Goal: Information Seeking & Learning: Learn about a topic

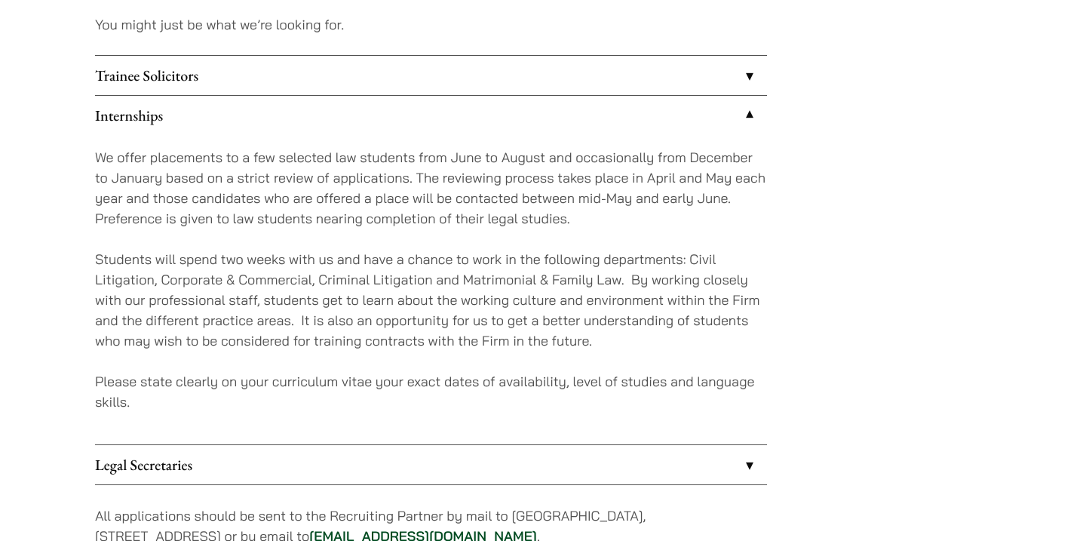
scroll to position [1331, 0]
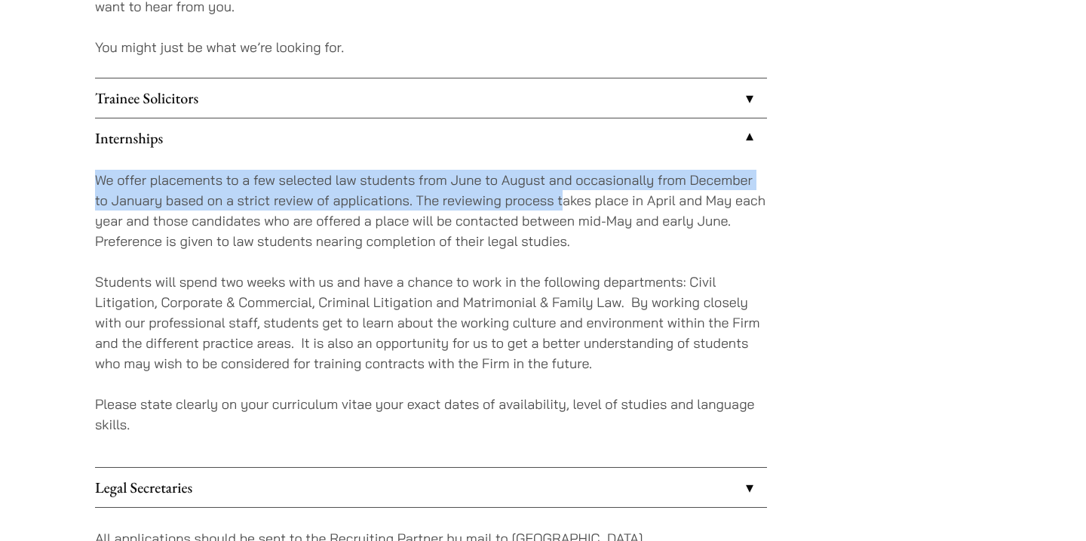
drag, startPoint x: 93, startPoint y: 171, endPoint x: 563, endPoint y: 204, distance: 471.6
click at [563, 204] on p "We offer placements to a few selected law students from June to August and occa…" at bounding box center [431, 210] width 672 height 81
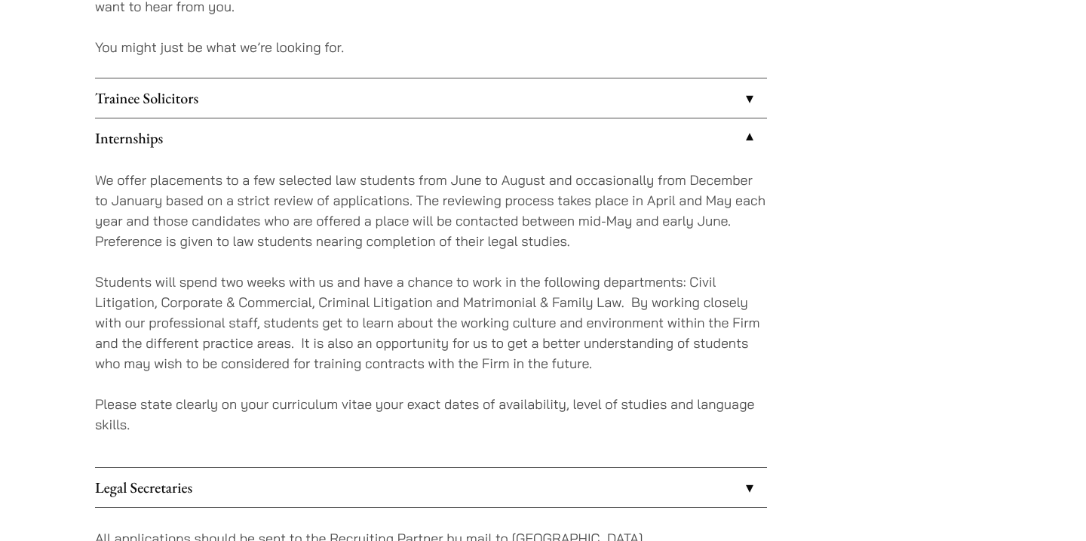
click at [468, 106] on link "Trainee Solicitors" at bounding box center [431, 97] width 672 height 39
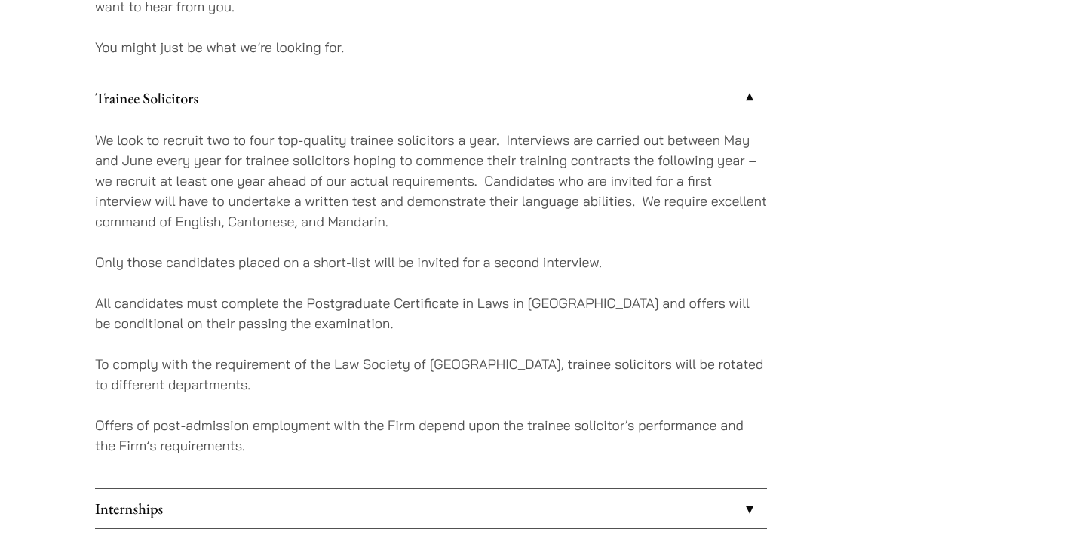
click at [271, 93] on link "Trainee Solicitors" at bounding box center [431, 97] width 672 height 39
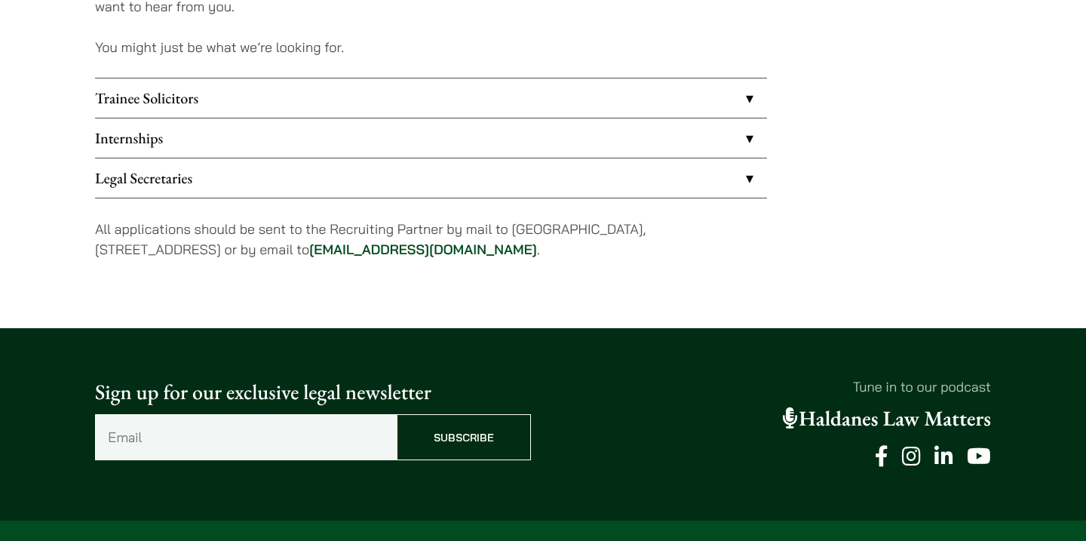
click at [265, 134] on link "Internships" at bounding box center [431, 137] width 672 height 39
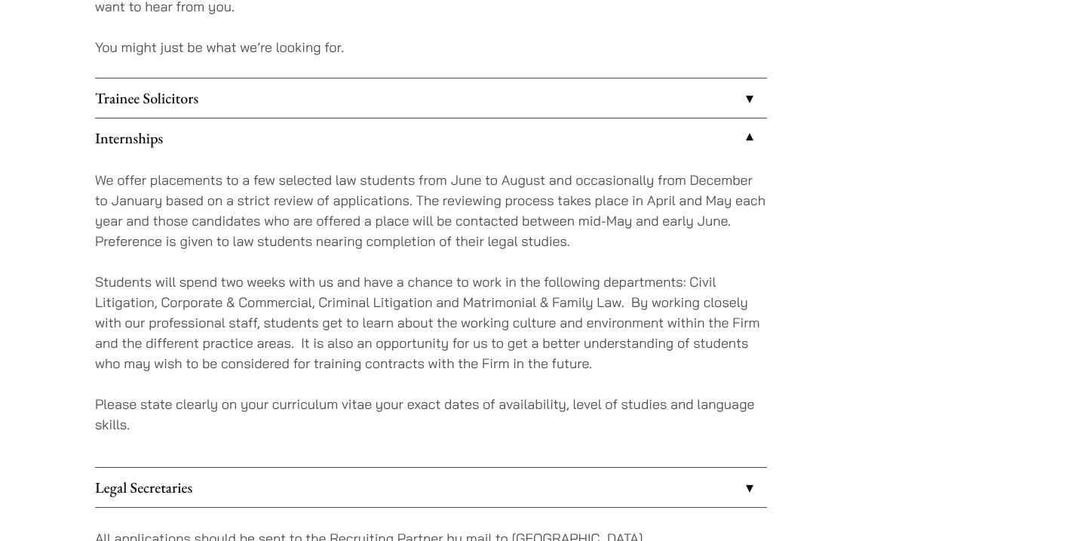
drag, startPoint x: 75, startPoint y: 284, endPoint x: 289, endPoint y: 255, distance: 216.1
click at [347, 102] on link "Trainee Solicitors" at bounding box center [431, 97] width 672 height 39
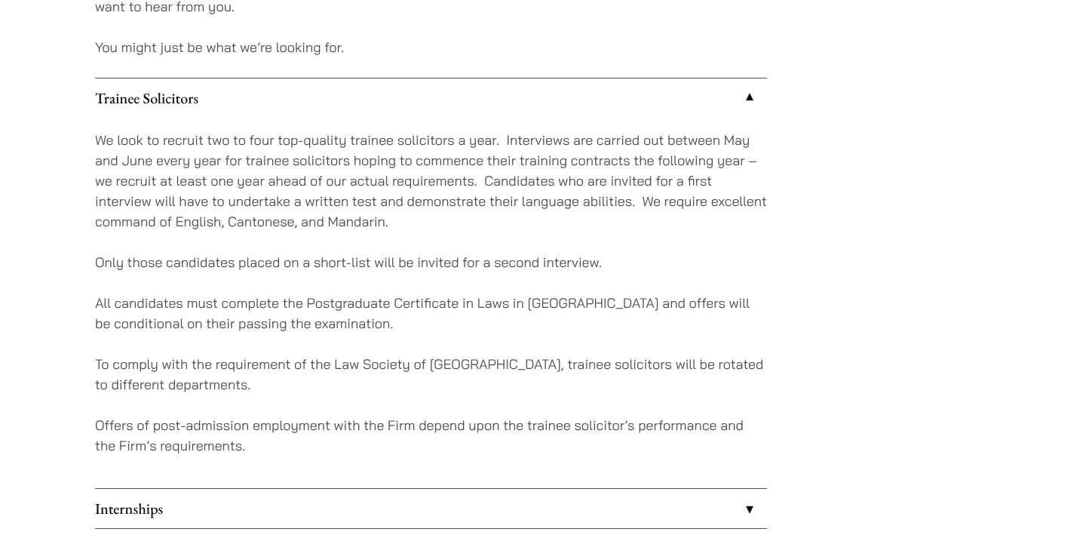
click at [345, 100] on link "Trainee Solicitors" at bounding box center [431, 97] width 672 height 39
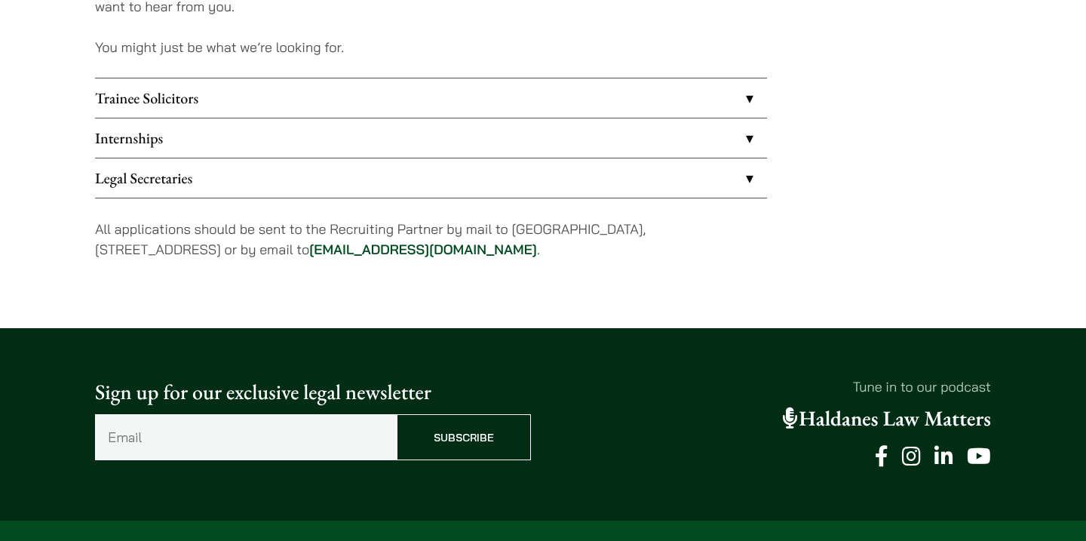
click at [329, 130] on link "Internships" at bounding box center [431, 137] width 672 height 39
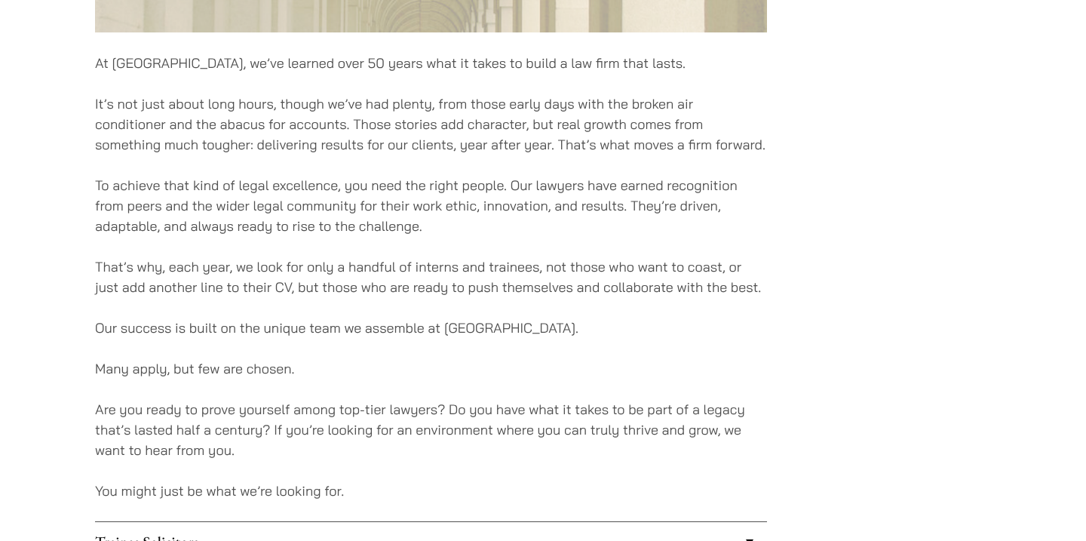
scroll to position [890, 0]
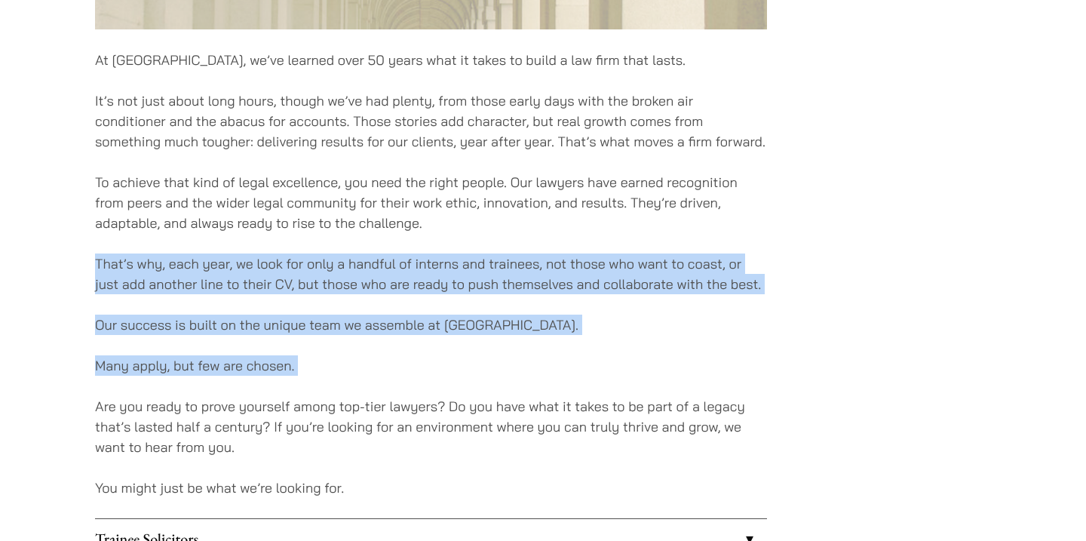
drag, startPoint x: 80, startPoint y: 260, endPoint x: 340, endPoint y: 378, distance: 285.5
click at [340, 378] on div "Careers At [GEOGRAPHIC_DATA], we’ve learned over 50 years what it takes to buil…" at bounding box center [543, 151] width 950 height 1756
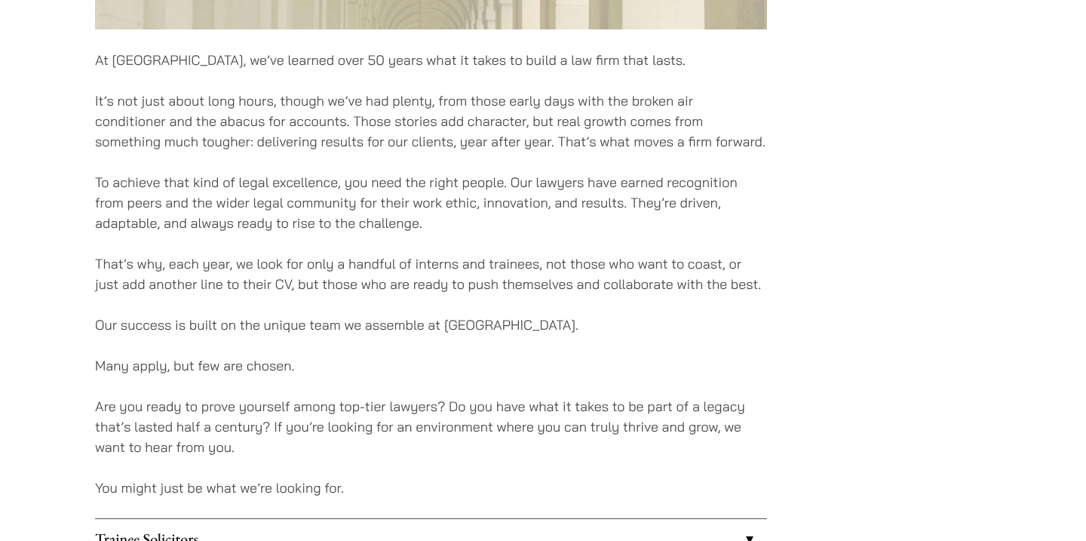
click at [340, 378] on div "At [GEOGRAPHIC_DATA], we’ve learned over 50 years what it takes to build a law …" at bounding box center [431, 193] width 672 height 1671
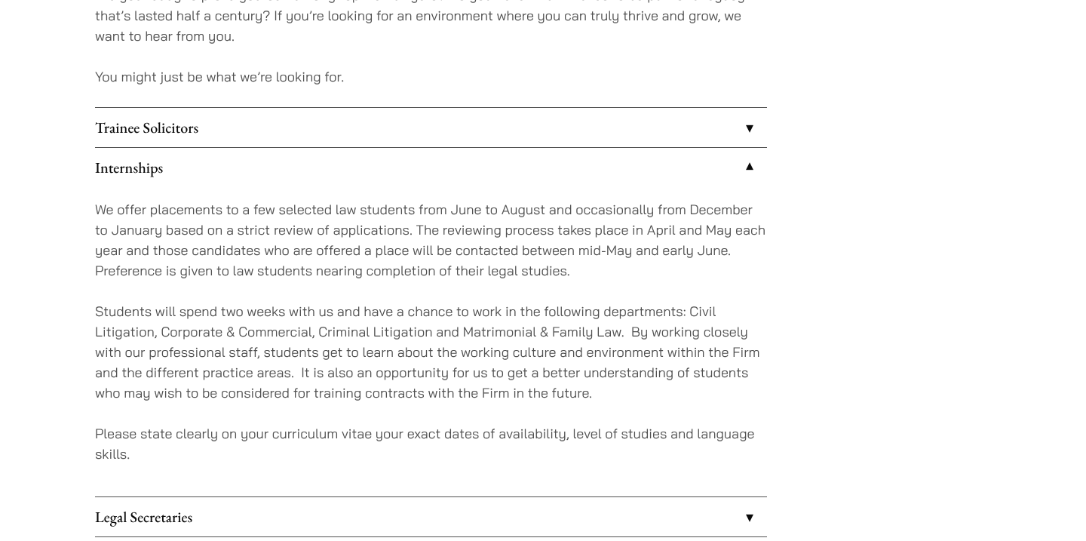
scroll to position [1325, 0]
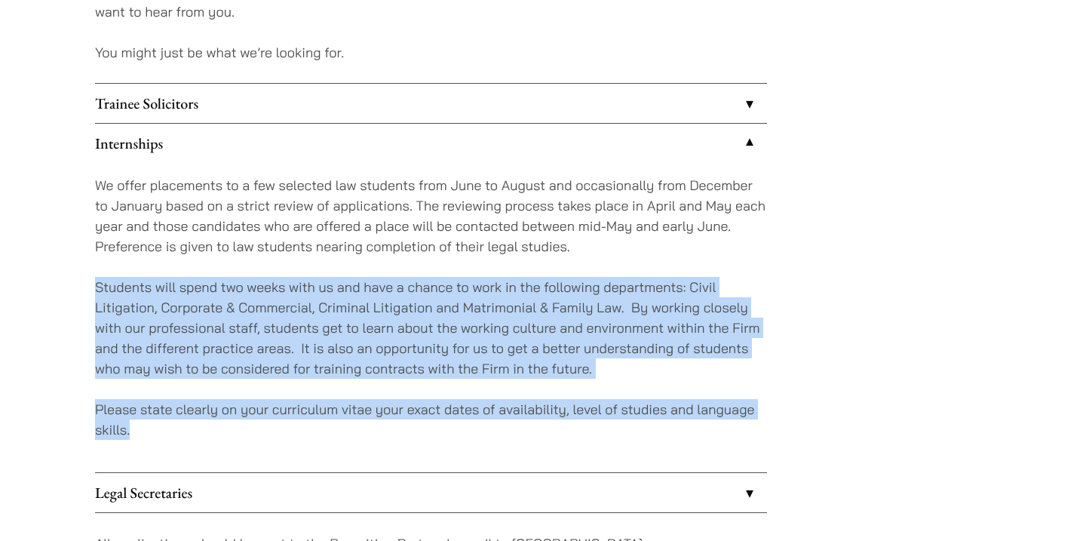
drag, startPoint x: 76, startPoint y: 290, endPoint x: 255, endPoint y: 446, distance: 236.7
click at [255, 446] on div "We offer placements to a few selected law students from June to August and occa…" at bounding box center [431, 317] width 672 height 309
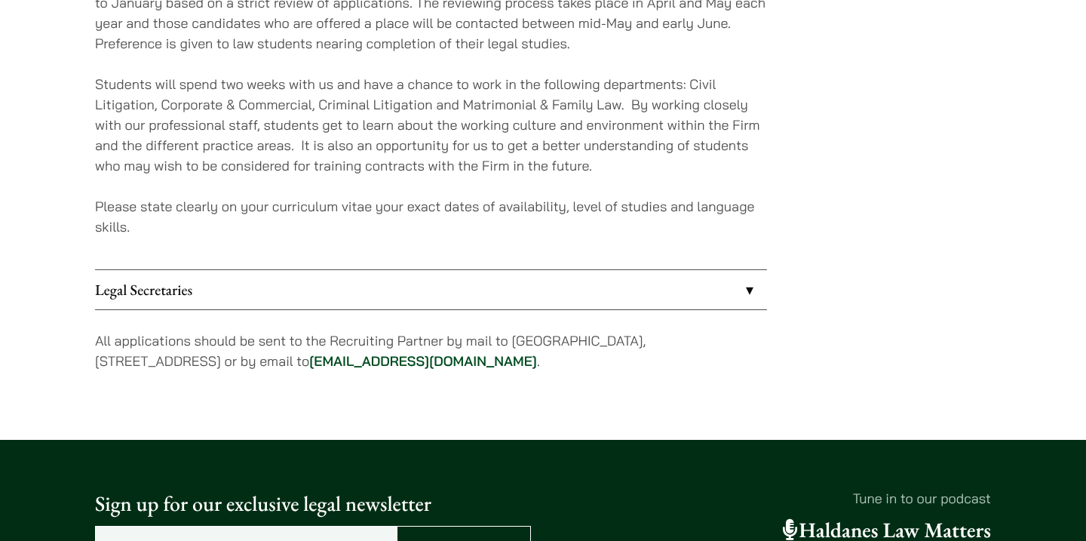
scroll to position [1528, 0]
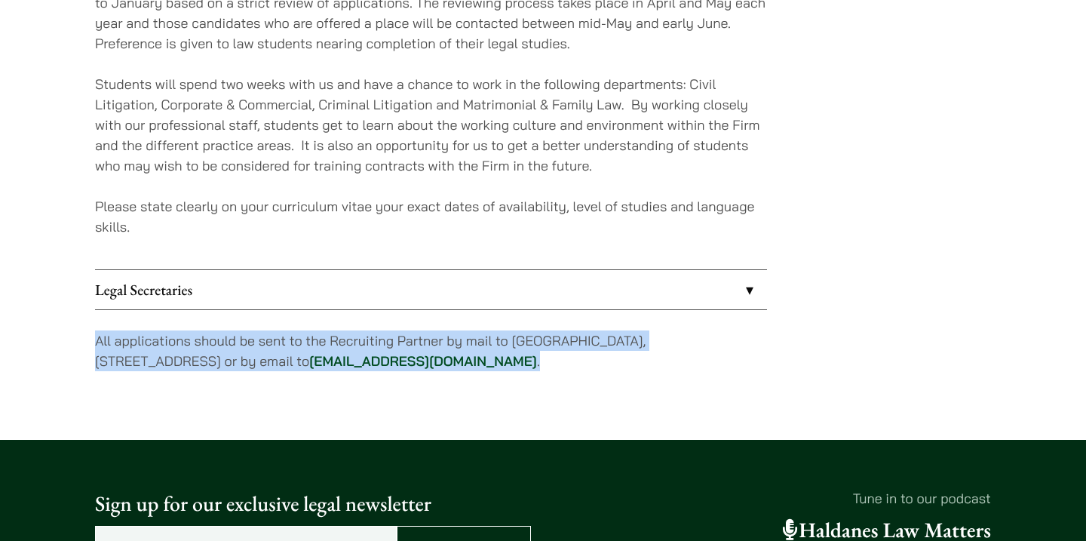
drag, startPoint x: 89, startPoint y: 343, endPoint x: 513, endPoint y: 366, distance: 425.1
click at [513, 366] on p "All applications should be sent to the Recruiting Partner by mail to [GEOGRAPHI…" at bounding box center [431, 350] width 672 height 41
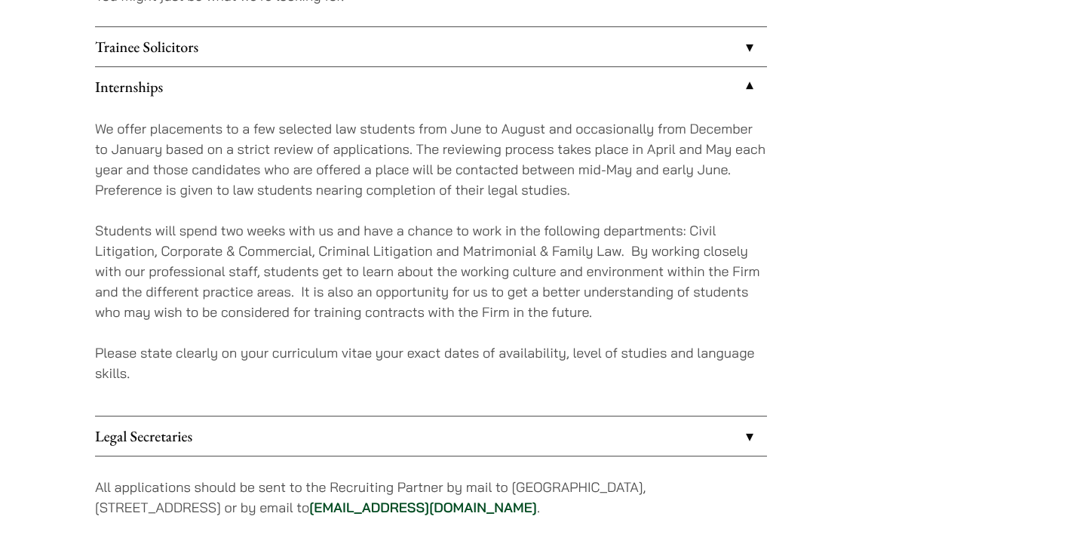
scroll to position [1383, 0]
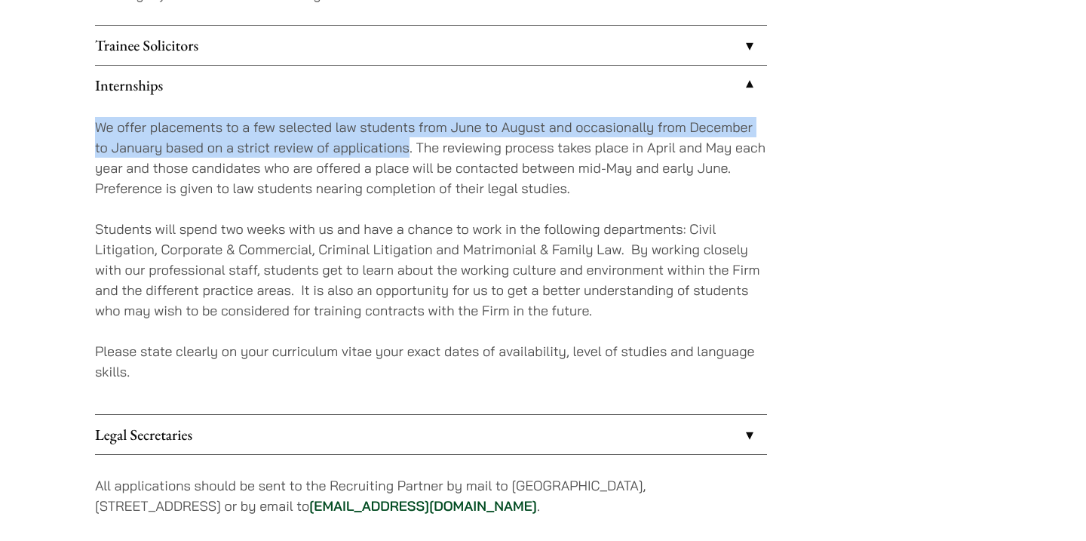
drag, startPoint x: 85, startPoint y: 124, endPoint x: 408, endPoint y: 146, distance: 323.4
click at [569, 50] on link "Trainee Solicitors" at bounding box center [431, 45] width 672 height 39
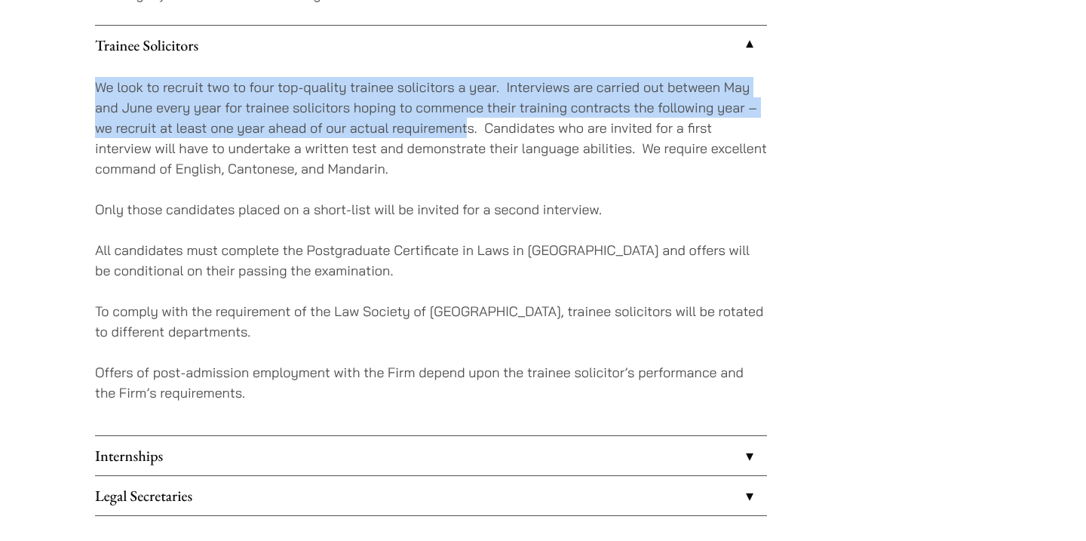
drag, startPoint x: 92, startPoint y: 91, endPoint x: 470, endPoint y: 119, distance: 378.7
click at [470, 119] on p "We look to recruit two to four top-quality trainee solicitors a year. Interview…" at bounding box center [431, 128] width 672 height 102
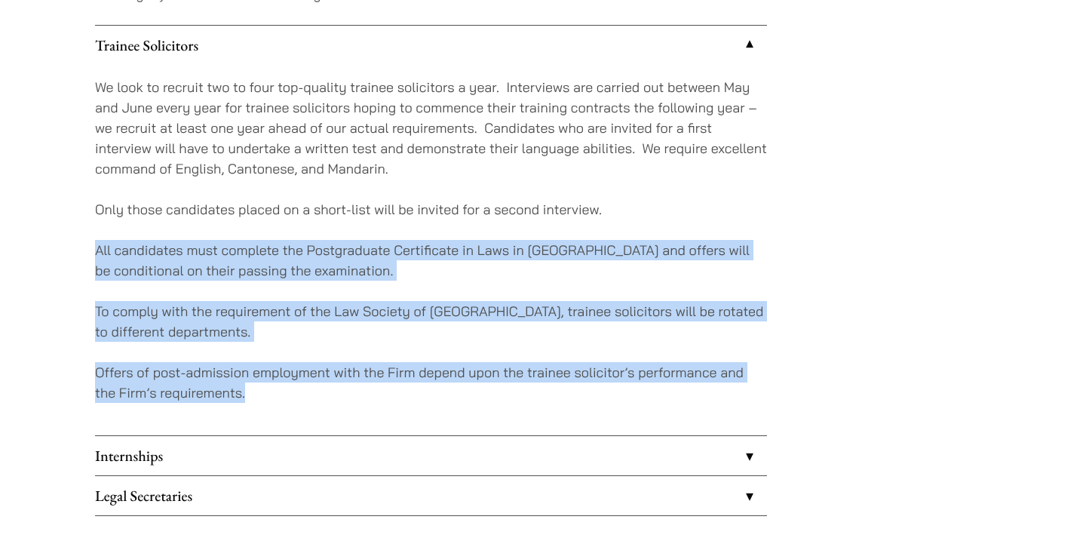
drag, startPoint x: 79, startPoint y: 250, endPoint x: 284, endPoint y: 397, distance: 252.3
click at [284, 397] on p "Offers of post-admission employment with the Firm depend upon the trainee solic…" at bounding box center [431, 382] width 672 height 41
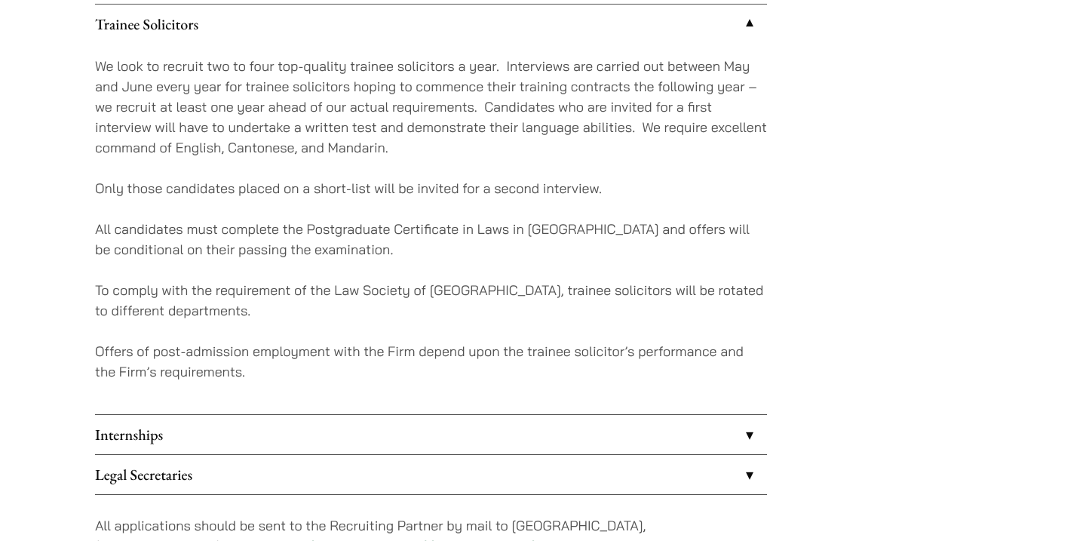
scroll to position [1405, 0]
click at [449, 432] on link "Internships" at bounding box center [431, 434] width 672 height 39
